Goal: Task Accomplishment & Management: Complete application form

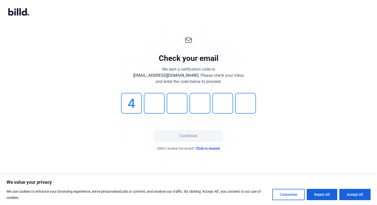
type input "4"
type input "2"
click at [157, 105] on input "2" at bounding box center [154, 103] width 21 height 21
type input "3"
type input "2"
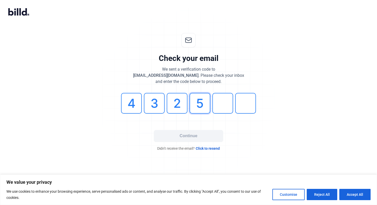
type input "5"
type input "0"
type input "9"
type input "5"
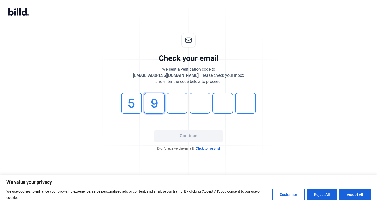
type input "9"
type input "8"
type input "6"
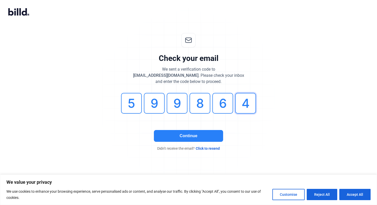
type input "4"
click at [198, 140] on button "Continue" at bounding box center [188, 136] width 69 height 12
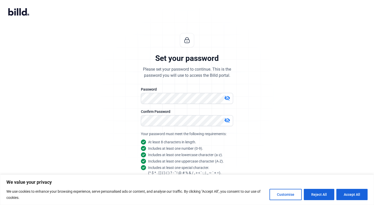
scroll to position [23, 0]
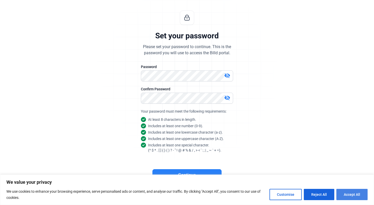
click at [351, 198] on button "Accept All" at bounding box center [352, 194] width 31 height 11
checkbox input "true"
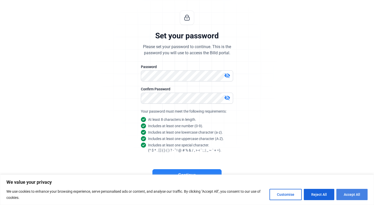
checkbox input "true"
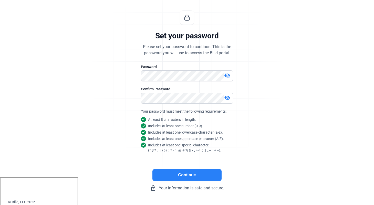
scroll to position [0, 0]
click at [189, 178] on button "Continue" at bounding box center [187, 175] width 69 height 12
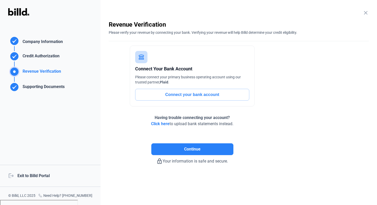
click at [25, 41] on div "Company Information" at bounding box center [42, 42] width 42 height 7
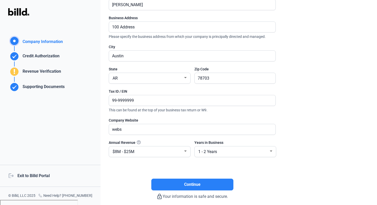
scroll to position [75, 0]
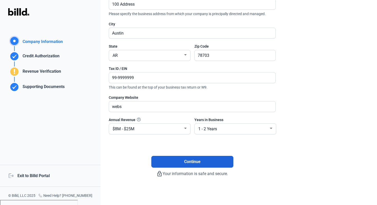
click at [203, 161] on button "Continue" at bounding box center [192, 162] width 82 height 12
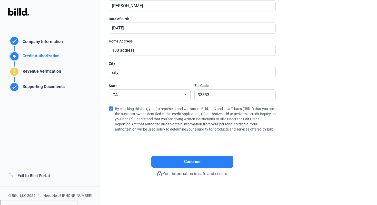
scroll to position [103, 0]
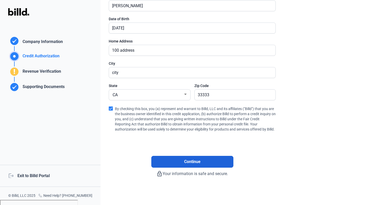
click at [208, 160] on button "Continue" at bounding box center [192, 162] width 82 height 12
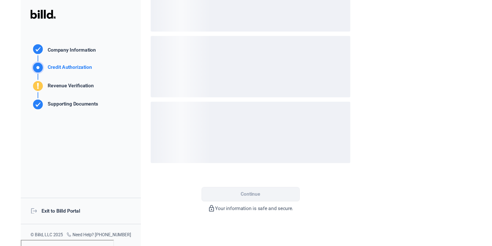
scroll to position [0, 0]
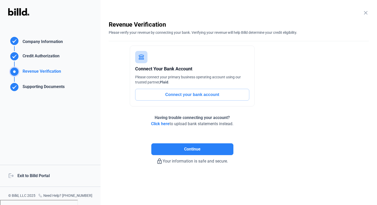
click at [40, 43] on div "Company Information" at bounding box center [42, 42] width 42 height 7
